Goal: Task Accomplishment & Management: Use online tool/utility

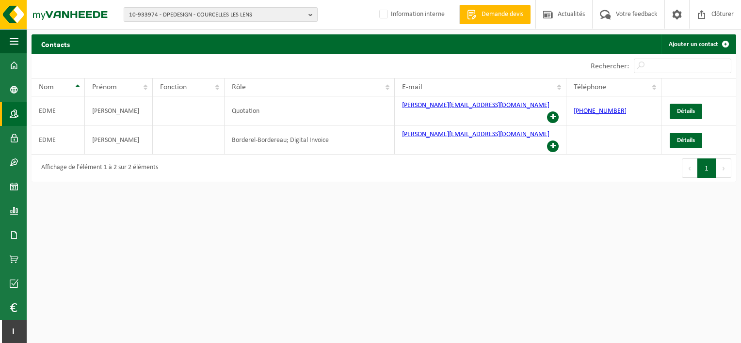
click at [200, 17] on span "10-933974 - DPEDESIGN - COURCELLES LES LENS" at bounding box center [217, 15] width 176 height 15
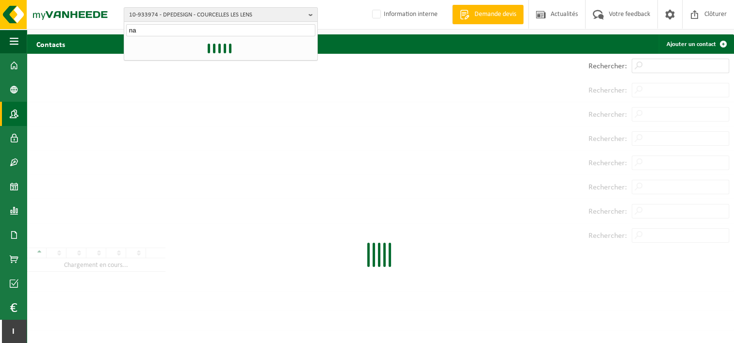
type input "n"
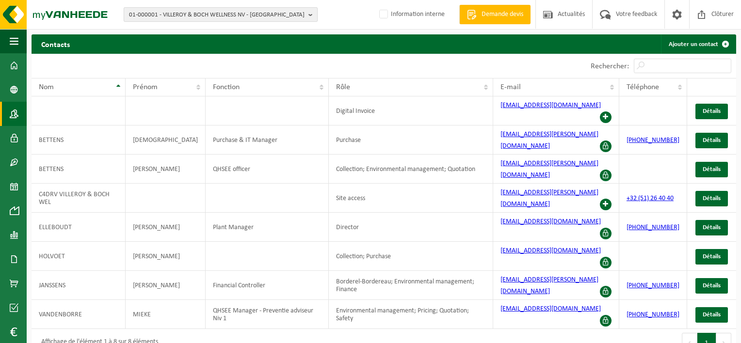
click at [214, 19] on span "01-000001 - VILLEROY & BOCH WELLNESS NV - ROESELARE" at bounding box center [217, 15] width 176 height 15
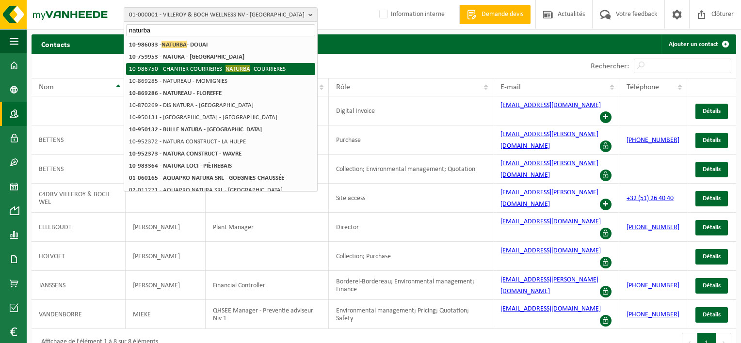
type input "naturba"
click at [226, 68] on span "NATURBA" at bounding box center [238, 68] width 25 height 7
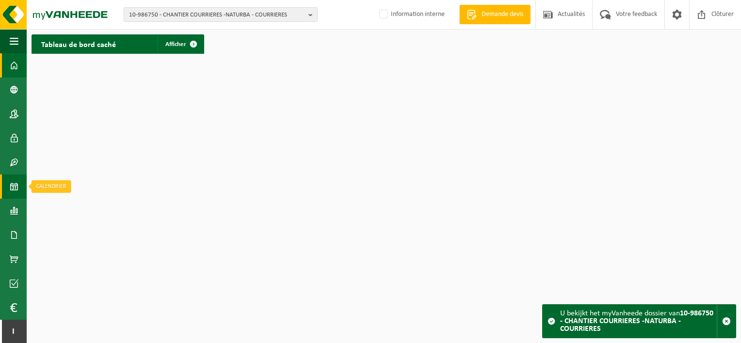
click at [15, 183] on span at bounding box center [14, 187] width 9 height 24
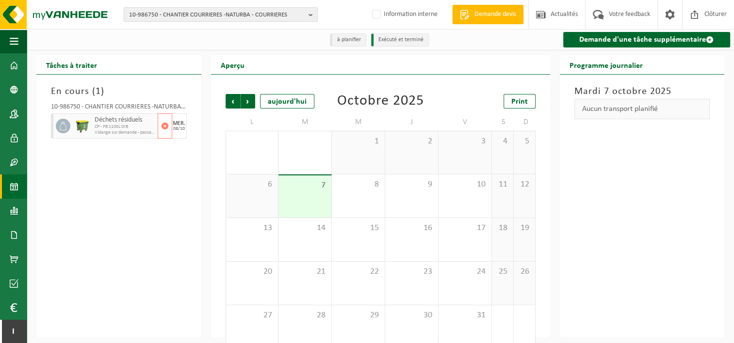
click at [101, 123] on span "Déchets résiduels" at bounding box center [125, 120] width 61 height 8
click at [180, 128] on div "08/10" at bounding box center [179, 129] width 12 height 5
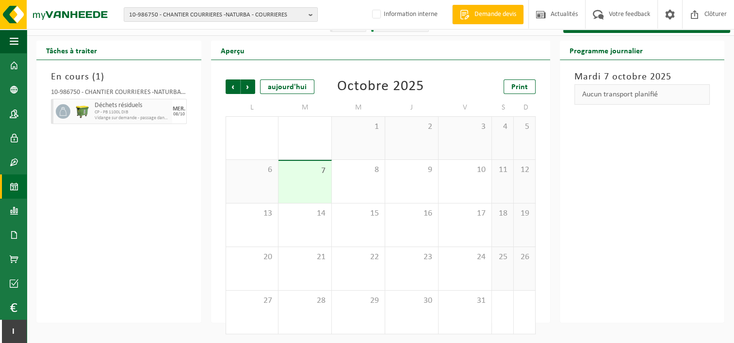
scroll to position [11, 0]
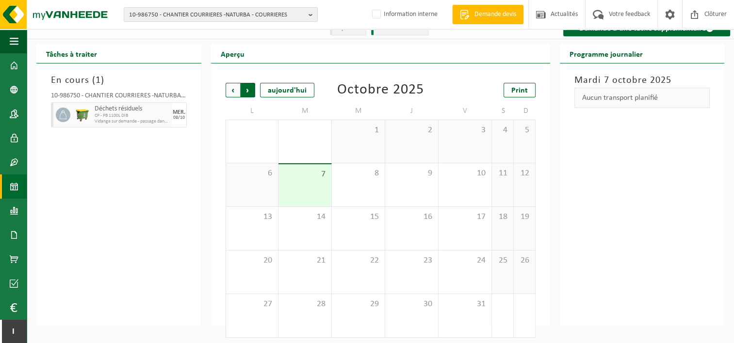
click at [228, 91] on span "Précédent" at bounding box center [233, 90] width 15 height 15
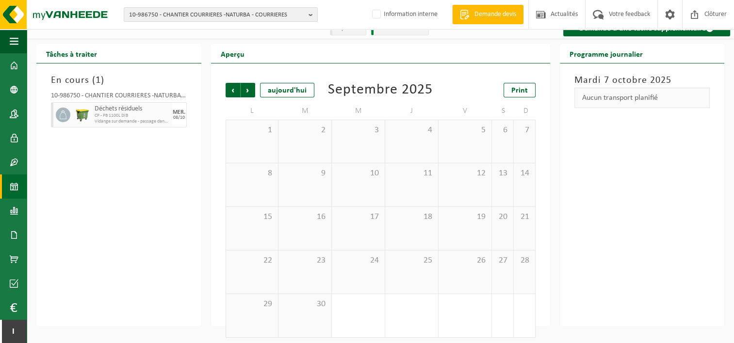
click at [228, 91] on span "Précédent" at bounding box center [233, 90] width 15 height 15
click at [483, 286] on div "1" at bounding box center [480, 282] width 12 height 13
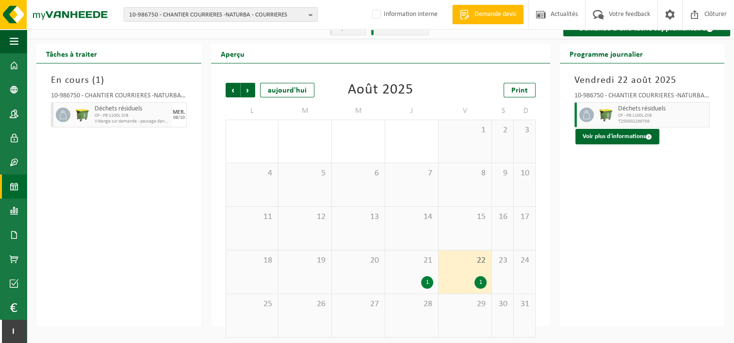
click at [427, 281] on div "1" at bounding box center [427, 282] width 12 height 13
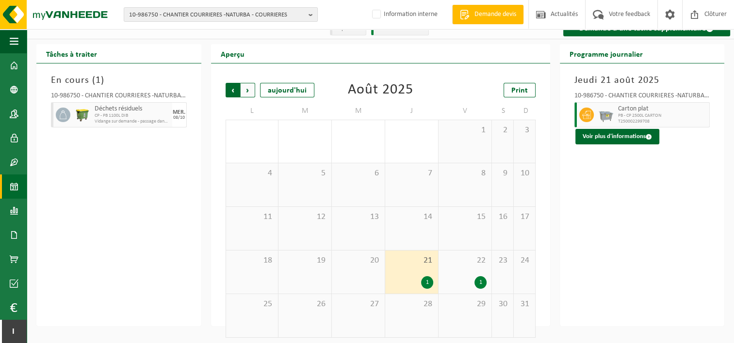
click at [246, 95] on span "Suivant" at bounding box center [248, 90] width 15 height 15
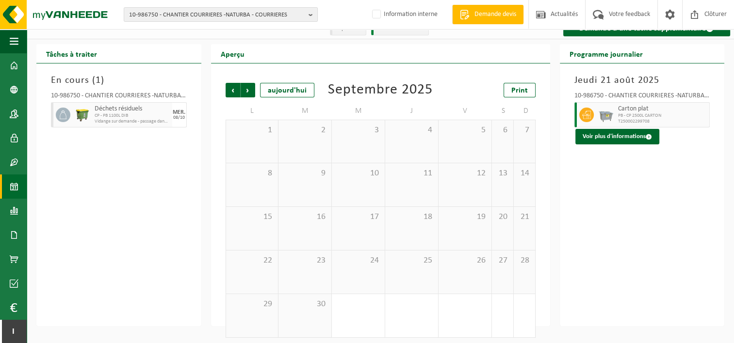
click at [246, 95] on span "Suivant" at bounding box center [248, 90] width 15 height 15
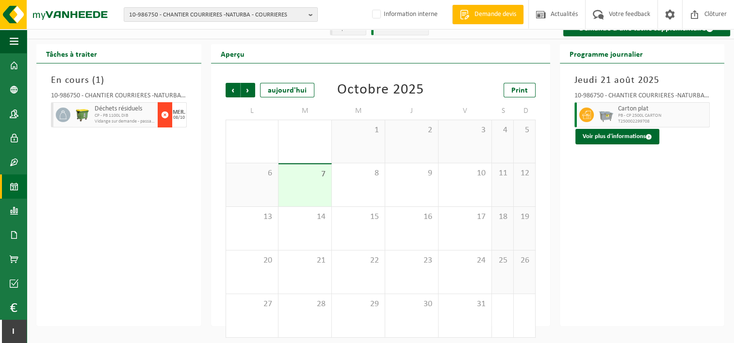
click at [163, 115] on span "button" at bounding box center [165, 114] width 8 height 19
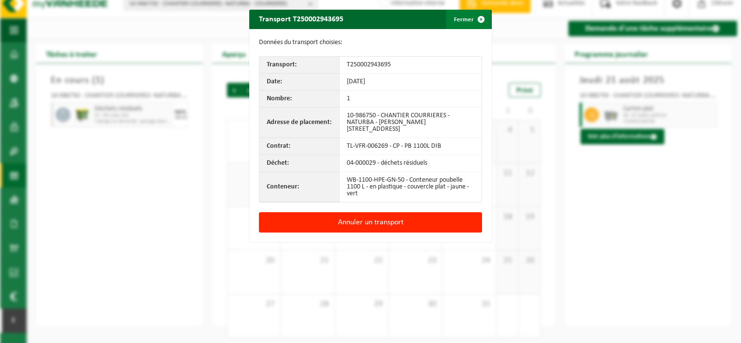
click at [476, 22] on span "button" at bounding box center [480, 19] width 19 height 19
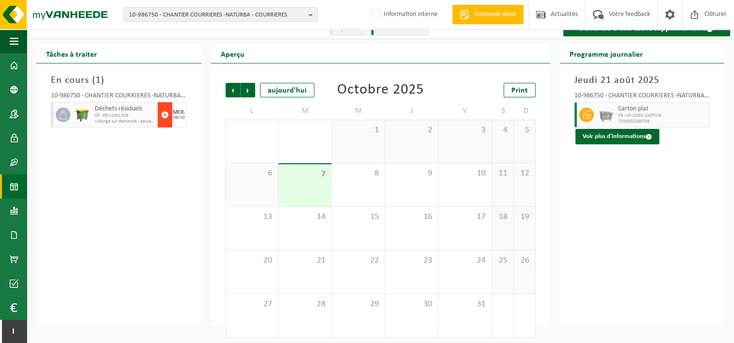
click at [163, 113] on span "button" at bounding box center [165, 114] width 8 height 19
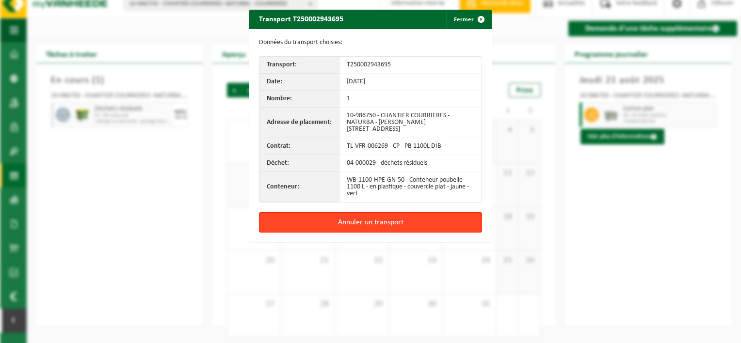
click at [380, 222] on button "Annuler un transport" at bounding box center [370, 222] width 223 height 20
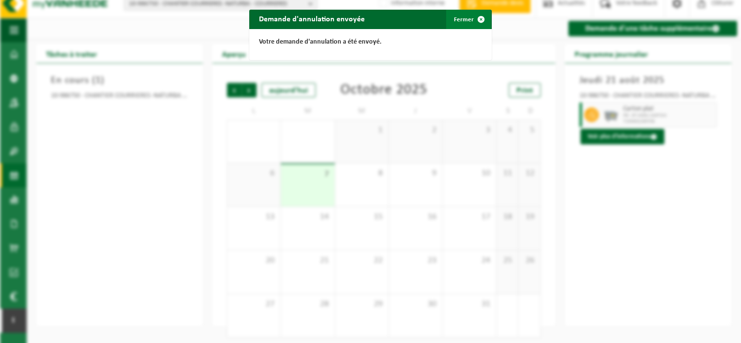
click at [477, 19] on span "button" at bounding box center [480, 19] width 19 height 19
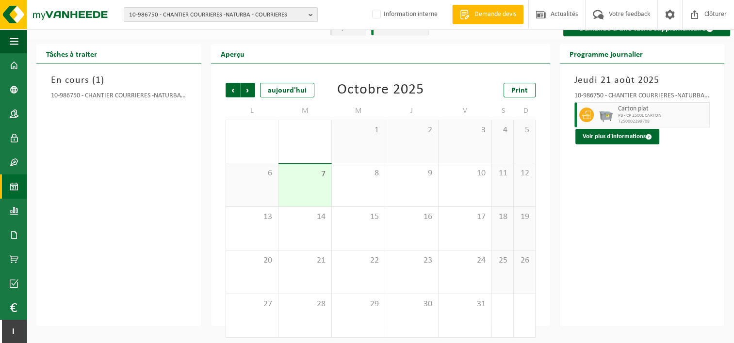
click at [109, 83] on h3 "En cours ( 1 )" at bounding box center [119, 80] width 136 height 15
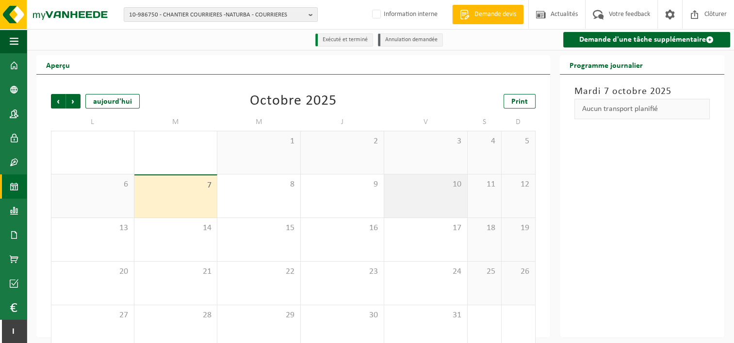
click at [414, 200] on div "10" at bounding box center [425, 196] width 83 height 43
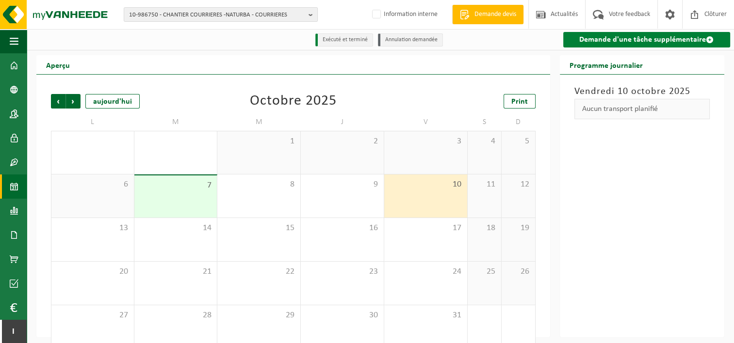
click at [709, 41] on span at bounding box center [710, 40] width 8 height 8
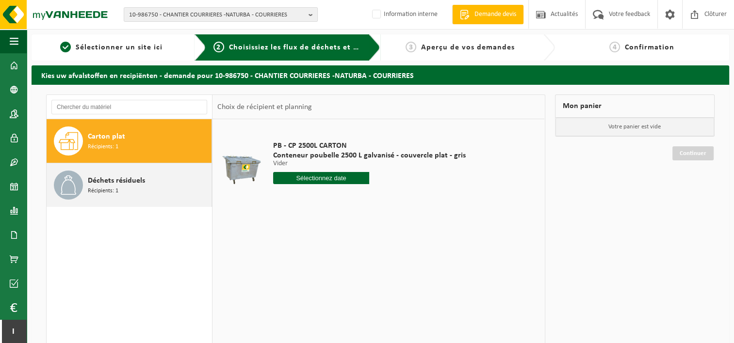
click at [147, 182] on div "Déchets résiduels Récipients: 1" at bounding box center [148, 185] width 121 height 29
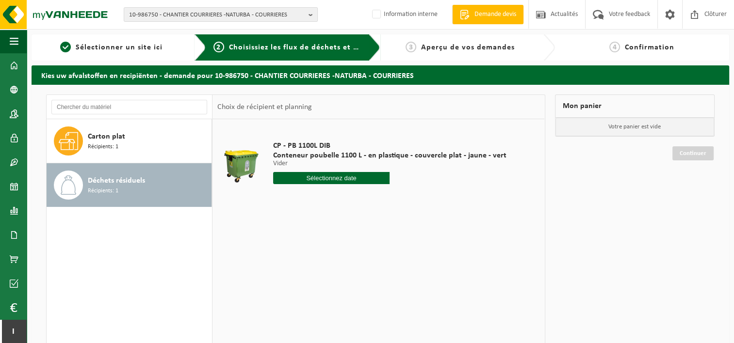
click at [298, 176] on input "text" at bounding box center [331, 178] width 117 height 12
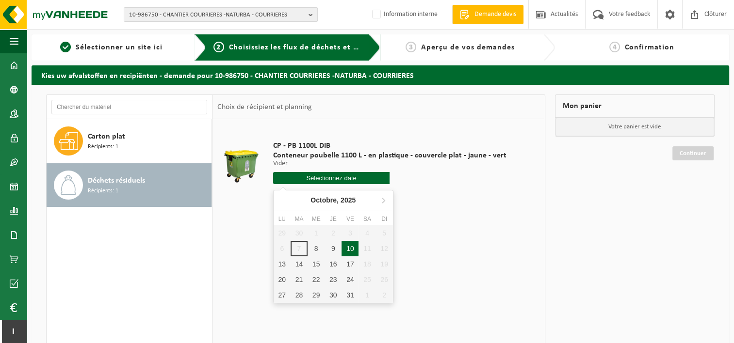
click at [345, 244] on div "10" at bounding box center [349, 249] width 17 height 16
type input "à partir de 2025-10-10"
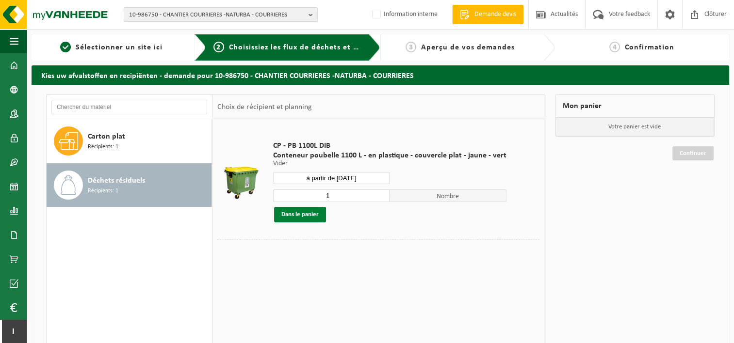
click at [307, 212] on button "Dans le panier" at bounding box center [300, 215] width 52 height 16
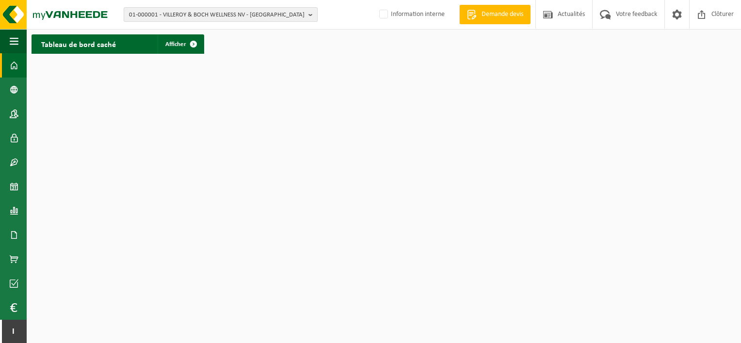
click at [244, 16] on span "01-000001 - VILLEROY & BOCH WELLNESS NV - ROESELARE" at bounding box center [217, 15] width 176 height 15
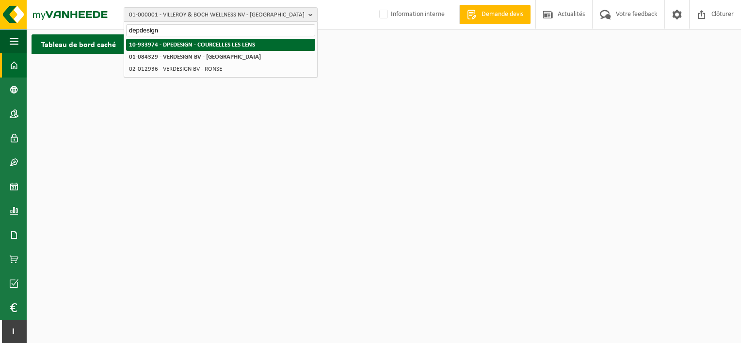
type input "depdesign"
click at [242, 40] on li "10-933974 - DPEDESIGN - COURCELLES LES LENS" at bounding box center [220, 45] width 189 height 12
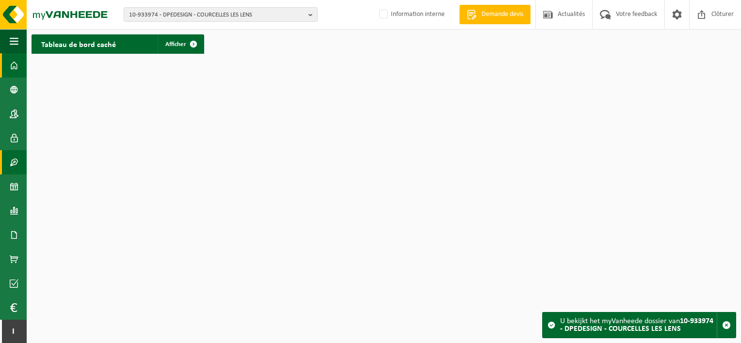
click at [17, 163] on span at bounding box center [14, 162] width 9 height 24
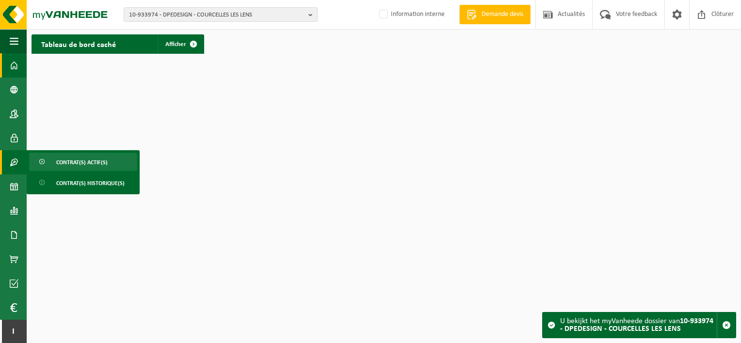
click at [57, 163] on span "Contrat(s) actif(s)" at bounding box center [81, 162] width 51 height 18
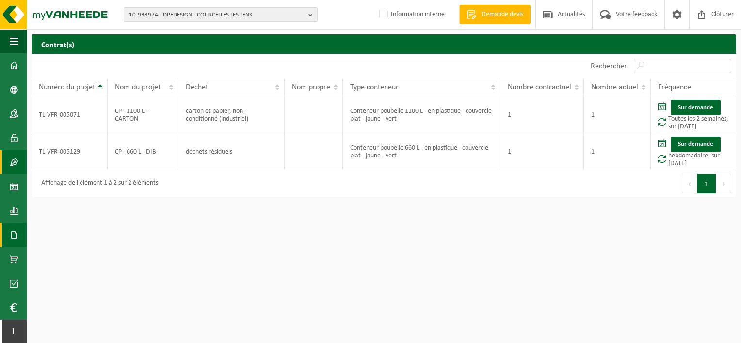
click at [12, 242] on span at bounding box center [14, 235] width 9 height 24
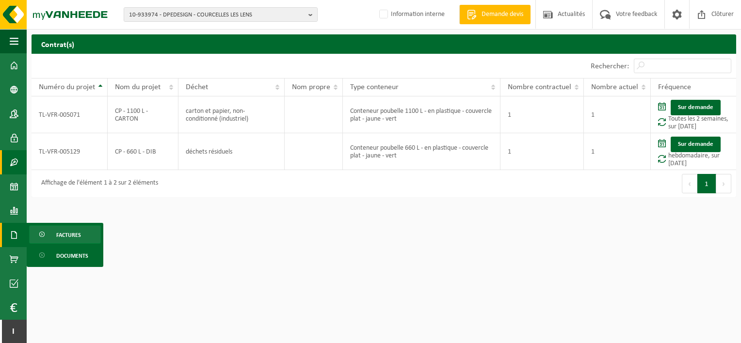
click at [73, 235] on span "Factures" at bounding box center [68, 235] width 25 height 18
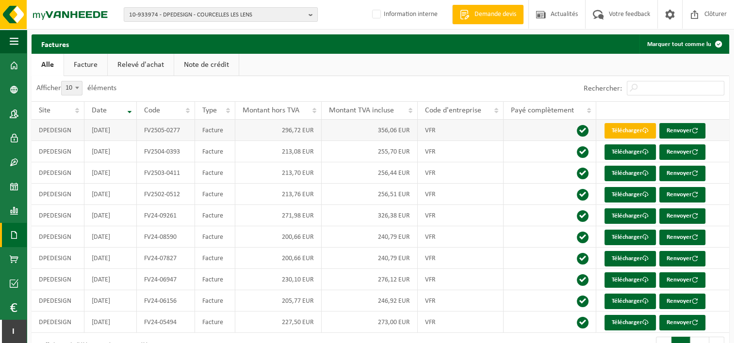
click at [648, 130] on span at bounding box center [645, 131] width 6 height 6
